Goal: Find specific page/section: Find specific page/section

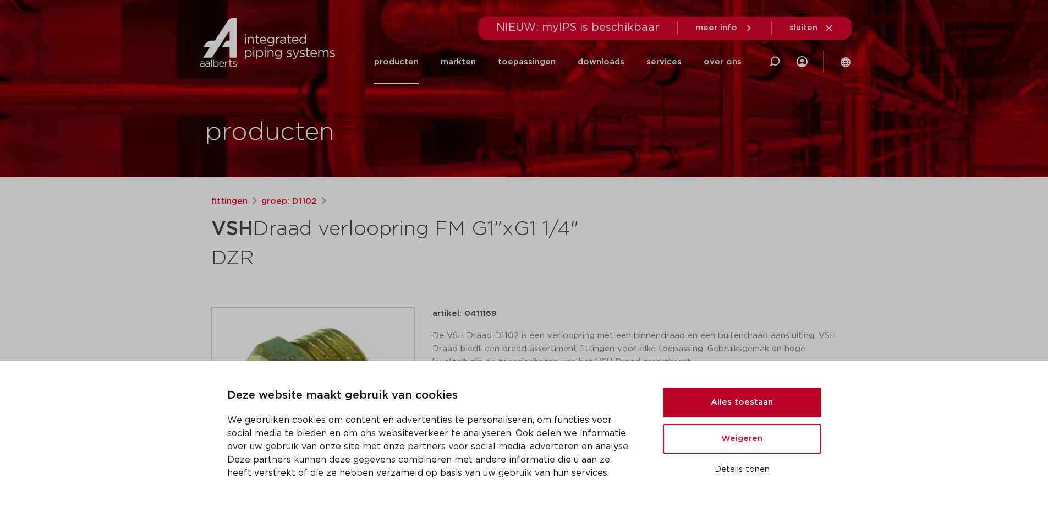
click at [730, 392] on button "Alles toestaan" at bounding box center [742, 402] width 158 height 30
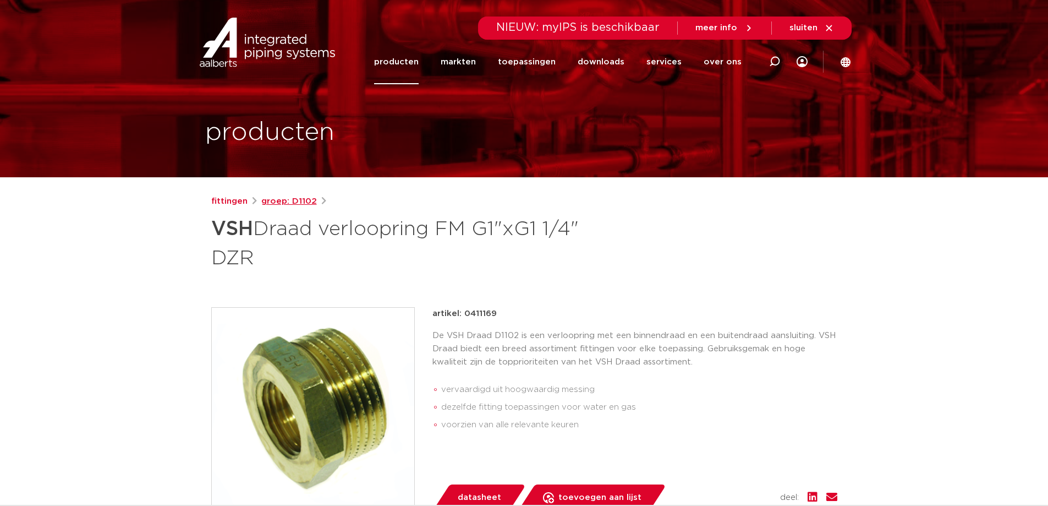
click at [287, 201] on link "groep: D1102" at bounding box center [289, 201] width 56 height 13
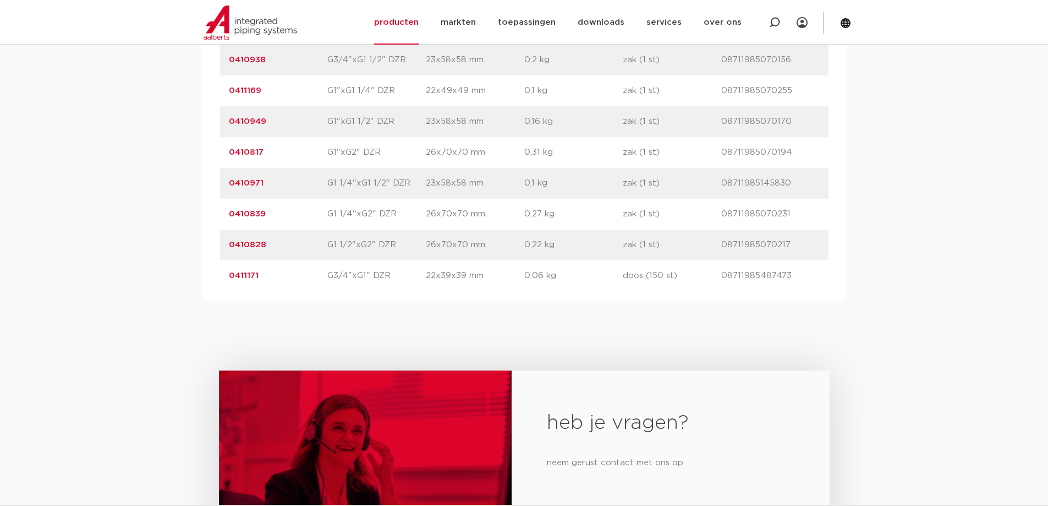
scroll to position [1375, 0]
drag, startPoint x: 278, startPoint y: 214, endPoint x: 221, endPoint y: 211, distance: 57.9
click at [221, 211] on div "artikelnummer 0410839 afmeting G1 1/4"xG2" DZR [GEOGRAPHIC_DATA] 26x70x70 mm ge…" at bounding box center [524, 213] width 609 height 31
copy link "0410839"
